Goal: Complete application form

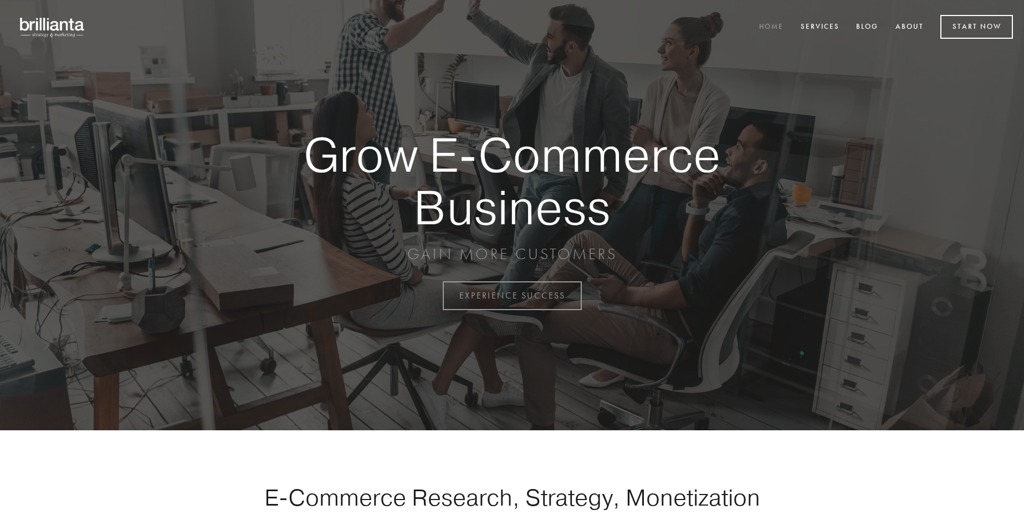
scroll to position [2903, 0]
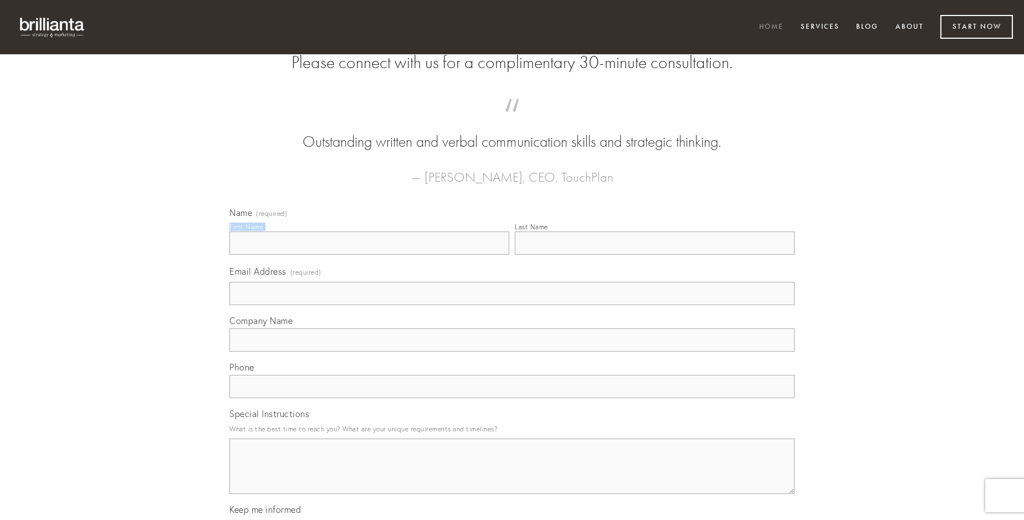
type input "[PERSON_NAME]"
click at [654, 255] on input "Last Name" at bounding box center [655, 243] width 280 height 23
type input "[PERSON_NAME]"
click at [512, 305] on input "Email Address (required)" at bounding box center [511, 293] width 565 height 23
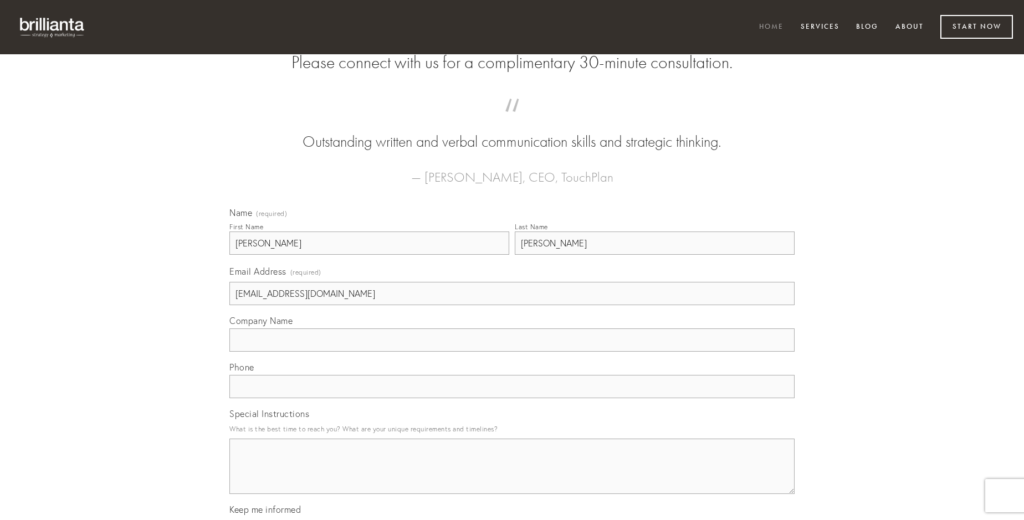
type input "[EMAIL_ADDRESS][DOMAIN_NAME]"
click at [512, 352] on input "Company Name" at bounding box center [511, 339] width 565 height 23
type input "aeternus"
click at [512, 398] on input "text" at bounding box center [511, 386] width 565 height 23
click at [512, 476] on textarea "Special Instructions" at bounding box center [511, 466] width 565 height 55
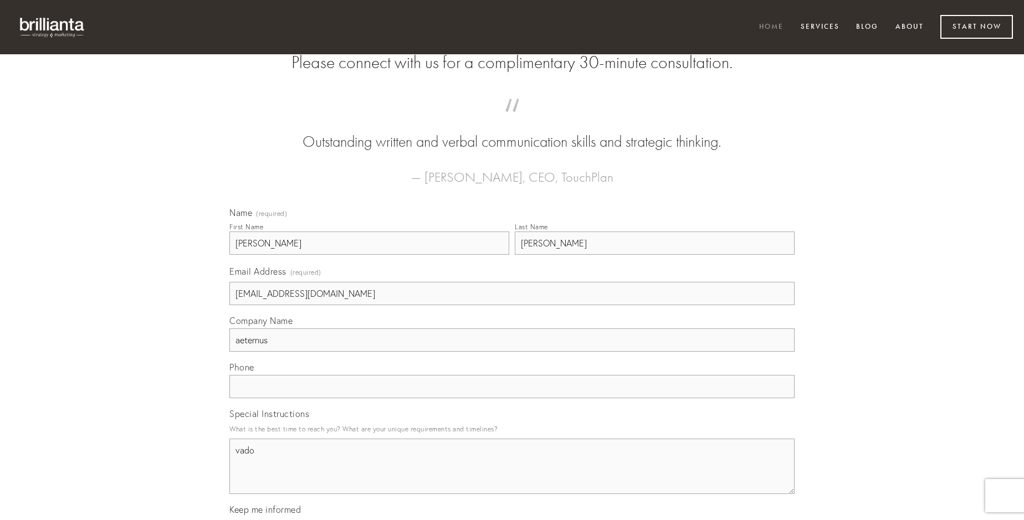
type textarea "vado"
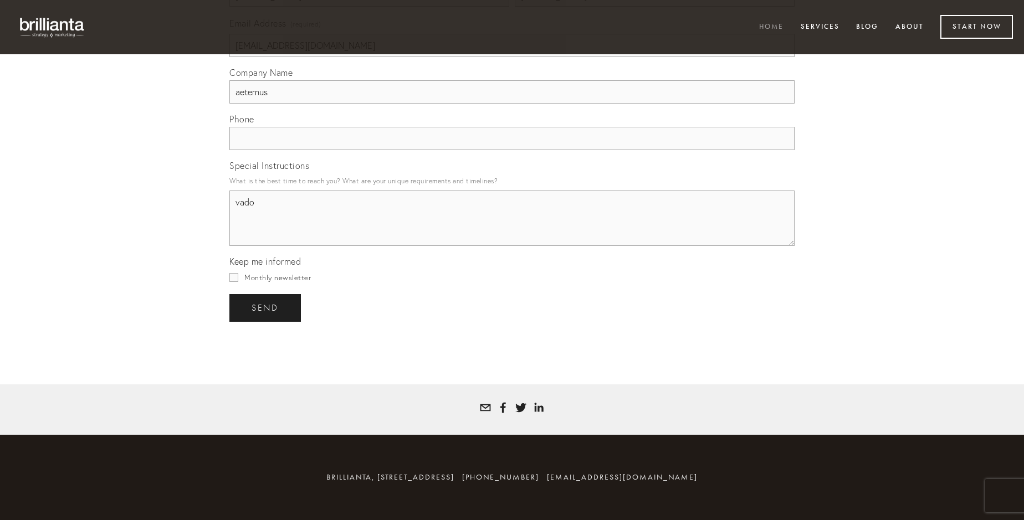
click at [266, 307] on span "send" at bounding box center [264, 308] width 27 height 10
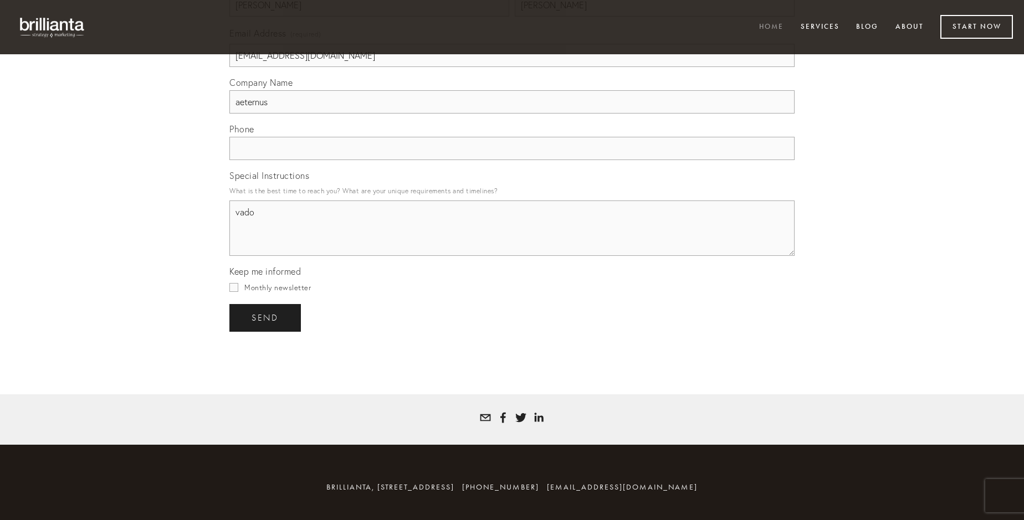
scroll to position [2871, 0]
